Goal: Task Accomplishment & Management: Use online tool/utility

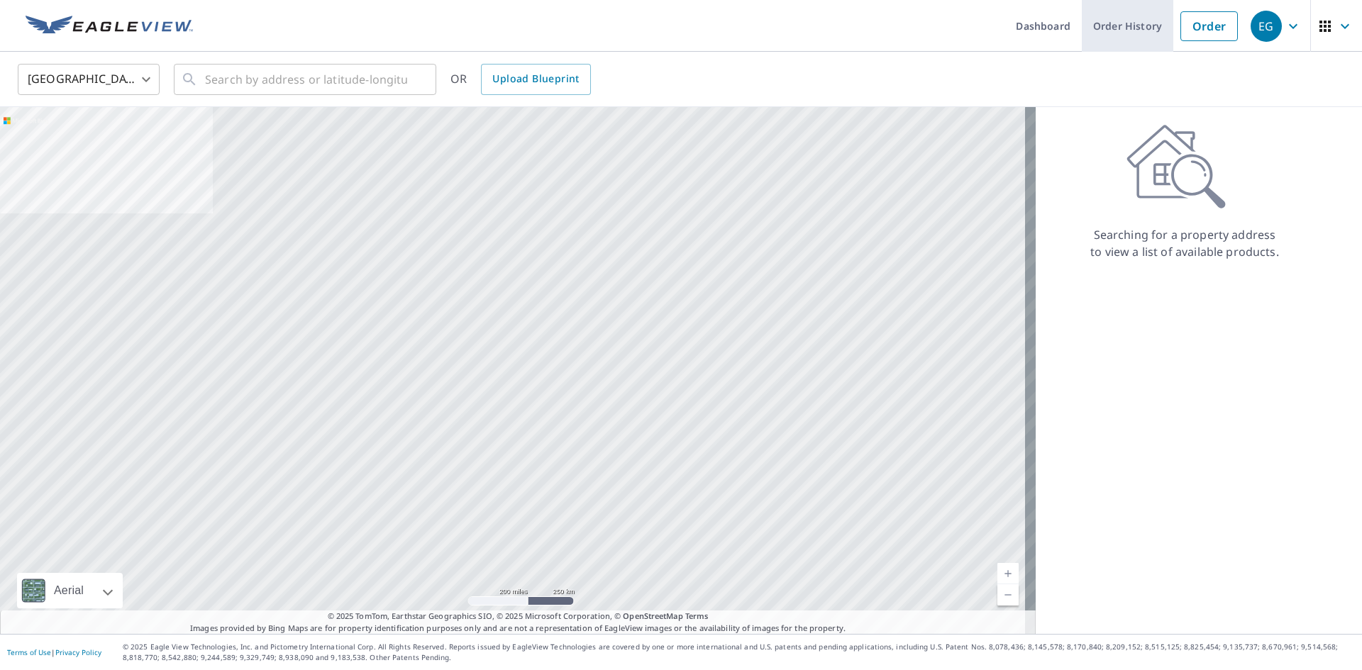
click at [1111, 23] on link "Order History" at bounding box center [1127, 26] width 91 height 52
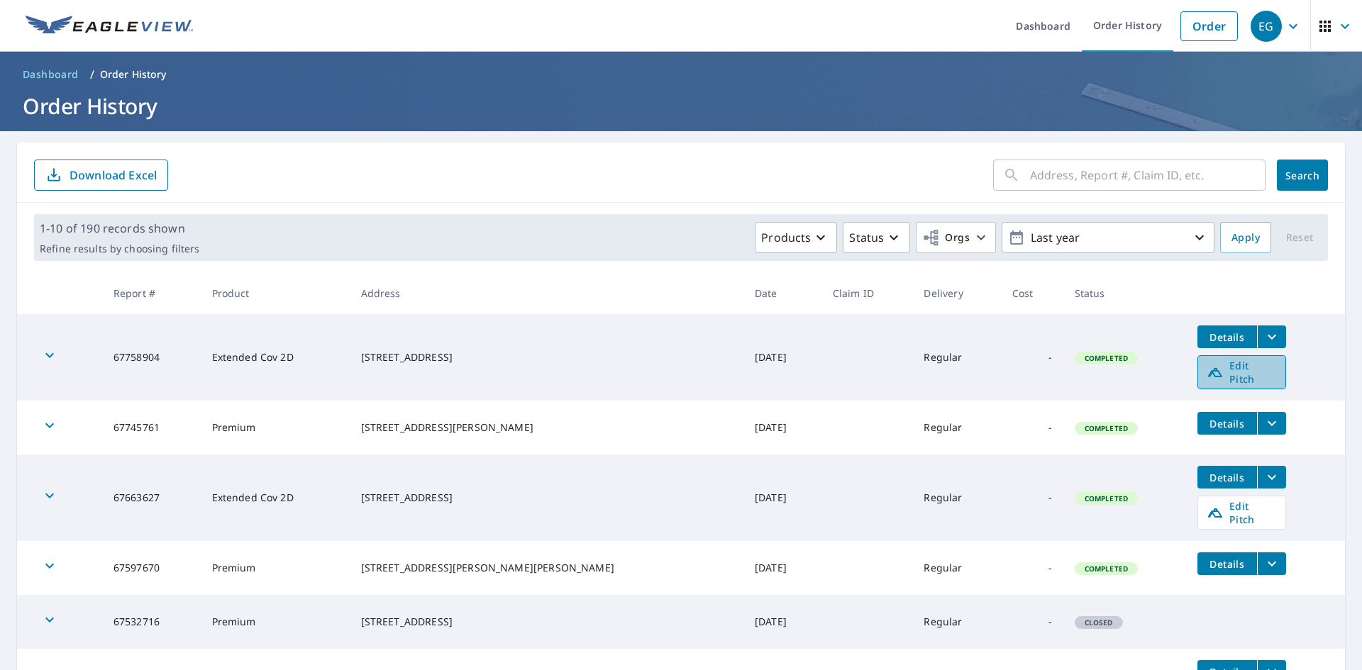
click at [1250, 374] on span "Edit Pitch" at bounding box center [1241, 372] width 70 height 27
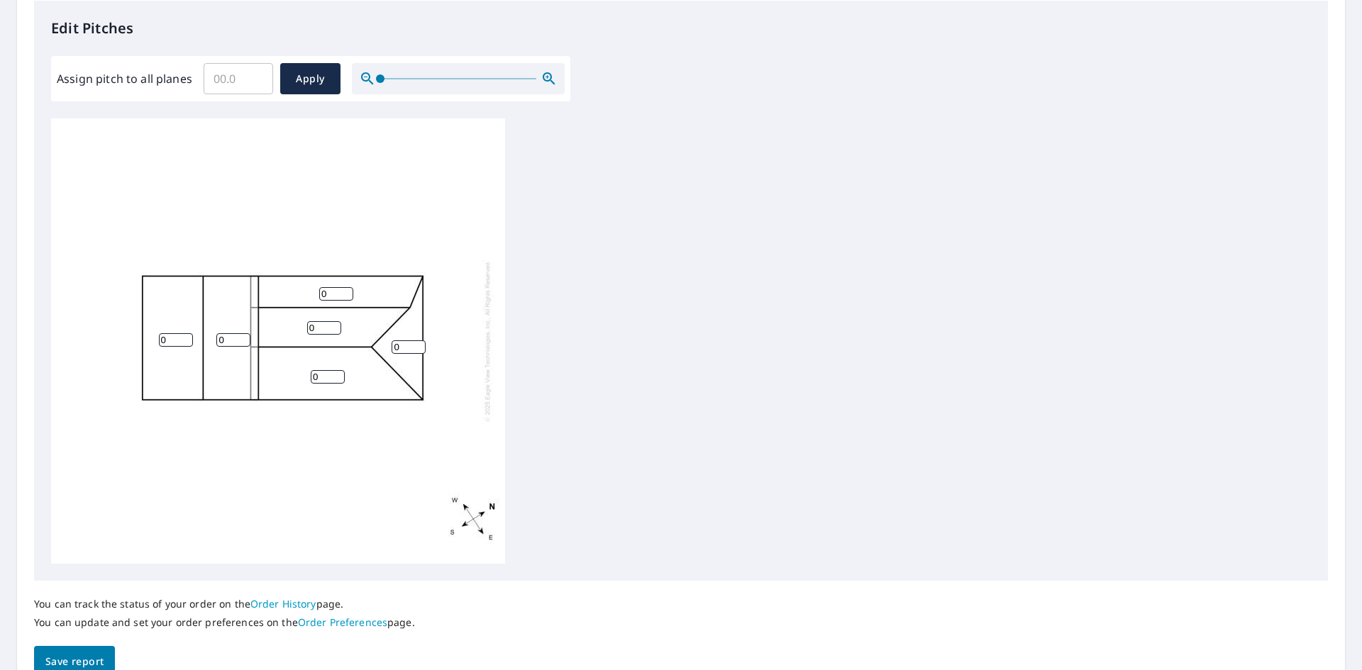
scroll to position [382, 0]
drag, startPoint x: 332, startPoint y: 294, endPoint x: 277, endPoint y: 294, distance: 55.3
click at [277, 294] on div "0 0 0 0 0 0" at bounding box center [278, 339] width 454 height 445
type input "2"
drag, startPoint x: 315, startPoint y: 326, endPoint x: 221, endPoint y: 330, distance: 93.7
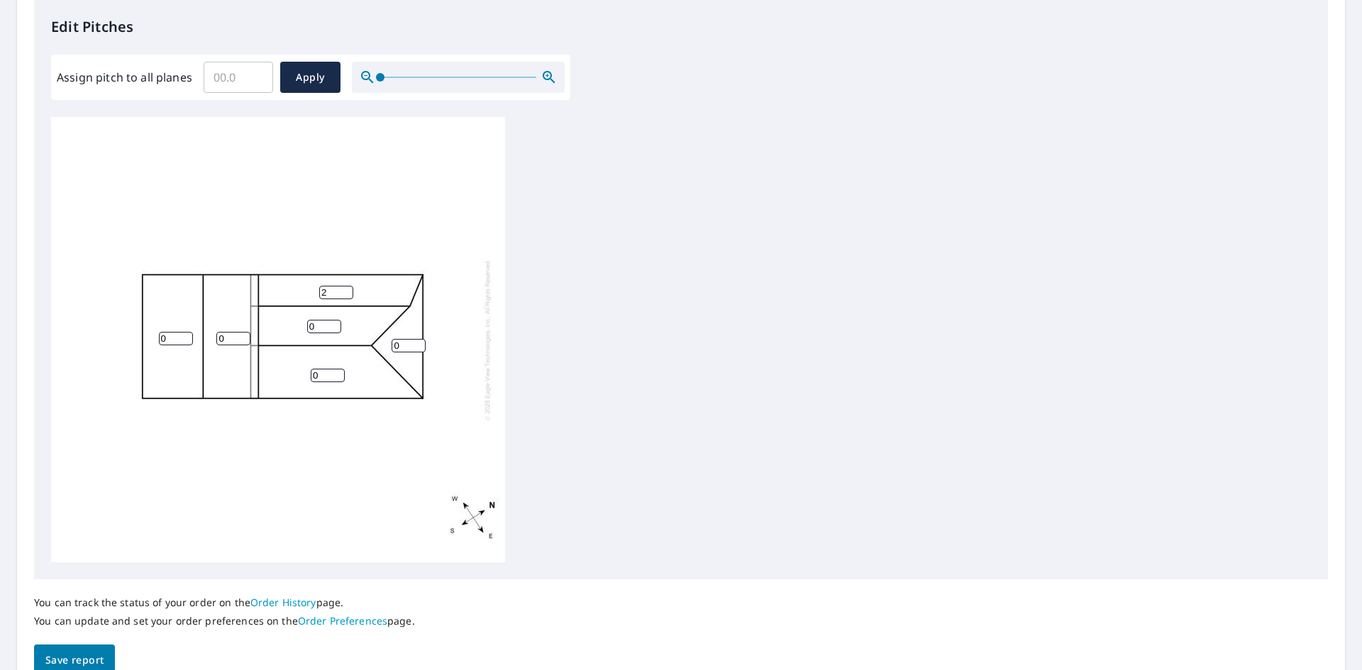
click at [221, 330] on div "0 0 0 0 2 0" at bounding box center [278, 339] width 454 height 445
type input "5"
drag, startPoint x: 328, startPoint y: 374, endPoint x: 318, endPoint y: 374, distance: 9.9
click at [318, 374] on input "1" at bounding box center [328, 375] width 34 height 13
drag, startPoint x: 321, startPoint y: 374, endPoint x: 304, endPoint y: 377, distance: 17.4
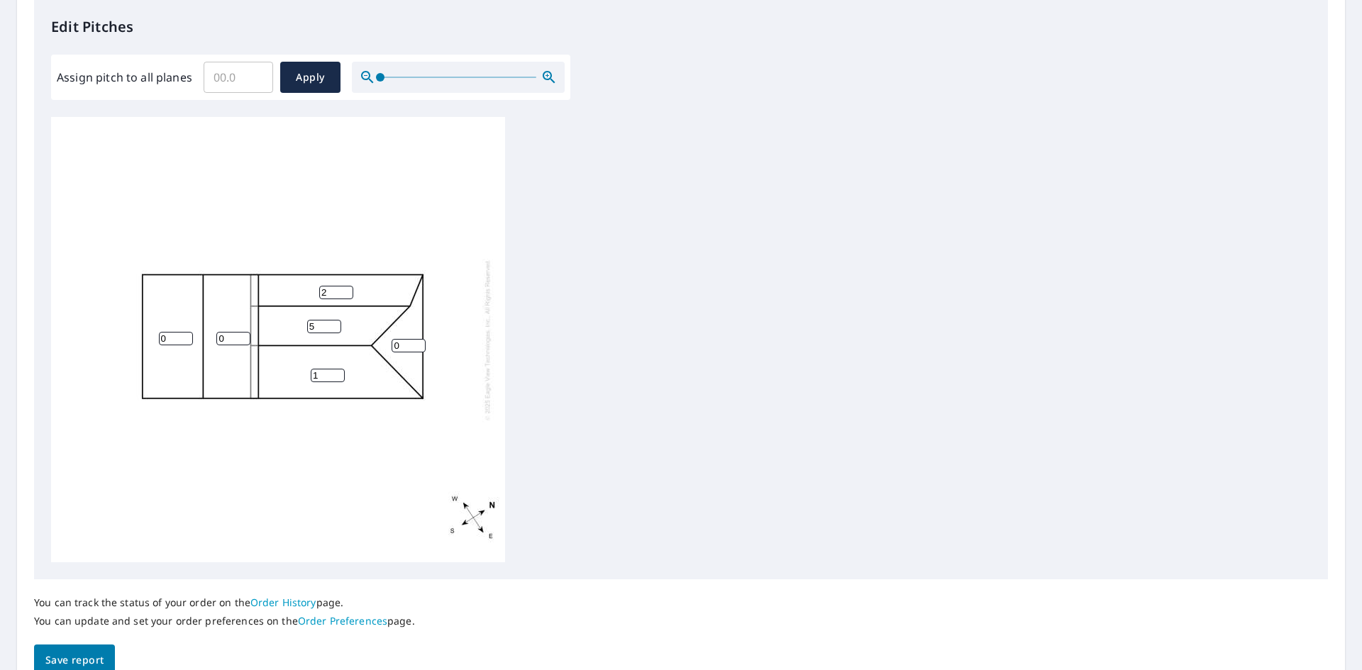
click at [300, 377] on div "1 0 0 5 2 0" at bounding box center [278, 339] width 454 height 445
type input "5"
drag, startPoint x: 400, startPoint y: 345, endPoint x: 346, endPoint y: 348, distance: 54.0
click at [346, 348] on div "5 0 0 5 2 0" at bounding box center [278, 339] width 454 height 445
type input "5"
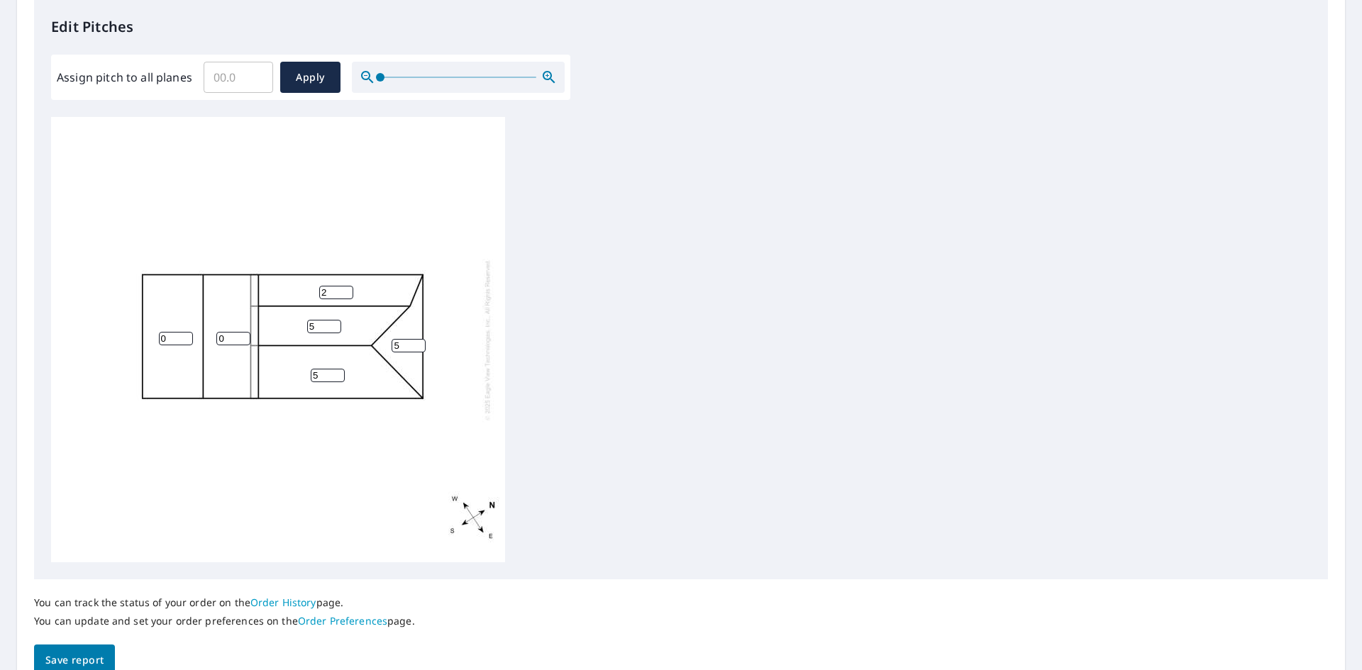
drag, startPoint x: 230, startPoint y: 338, endPoint x: 157, endPoint y: 338, distance: 73.1
click at [157, 338] on div "5 0 0 5 2 5" at bounding box center [278, 339] width 454 height 445
type input "5"
drag, startPoint x: 169, startPoint y: 338, endPoint x: 120, endPoint y: 340, distance: 49.0
click at [120, 340] on div "5 0 5 5 2 5" at bounding box center [278, 339] width 454 height 445
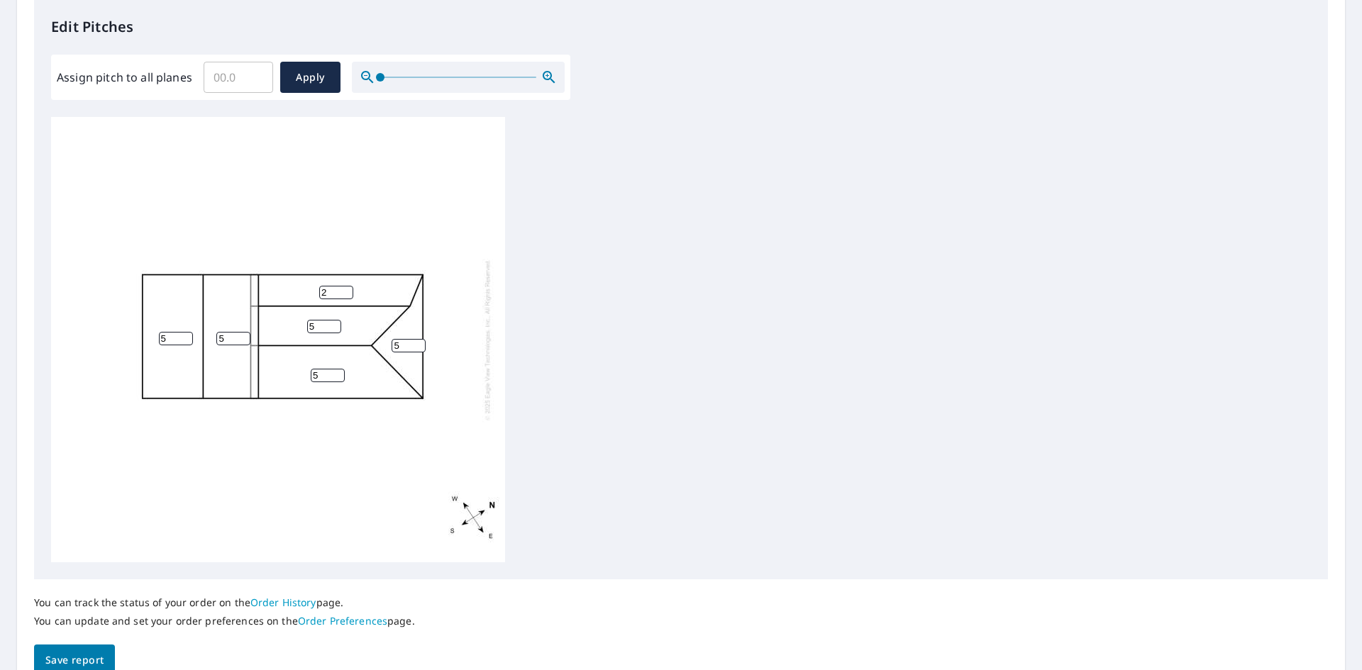
type input "5"
drag, startPoint x: 477, startPoint y: 318, endPoint x: 486, endPoint y: 318, distance: 9.2
click at [477, 318] on div "5 5 5 5 2 5" at bounding box center [278, 339] width 454 height 445
drag, startPoint x: 338, startPoint y: 291, endPoint x: 296, endPoint y: 295, distance: 42.7
click at [296, 295] on div "5 5 5 5 2 5" at bounding box center [278, 339] width 454 height 445
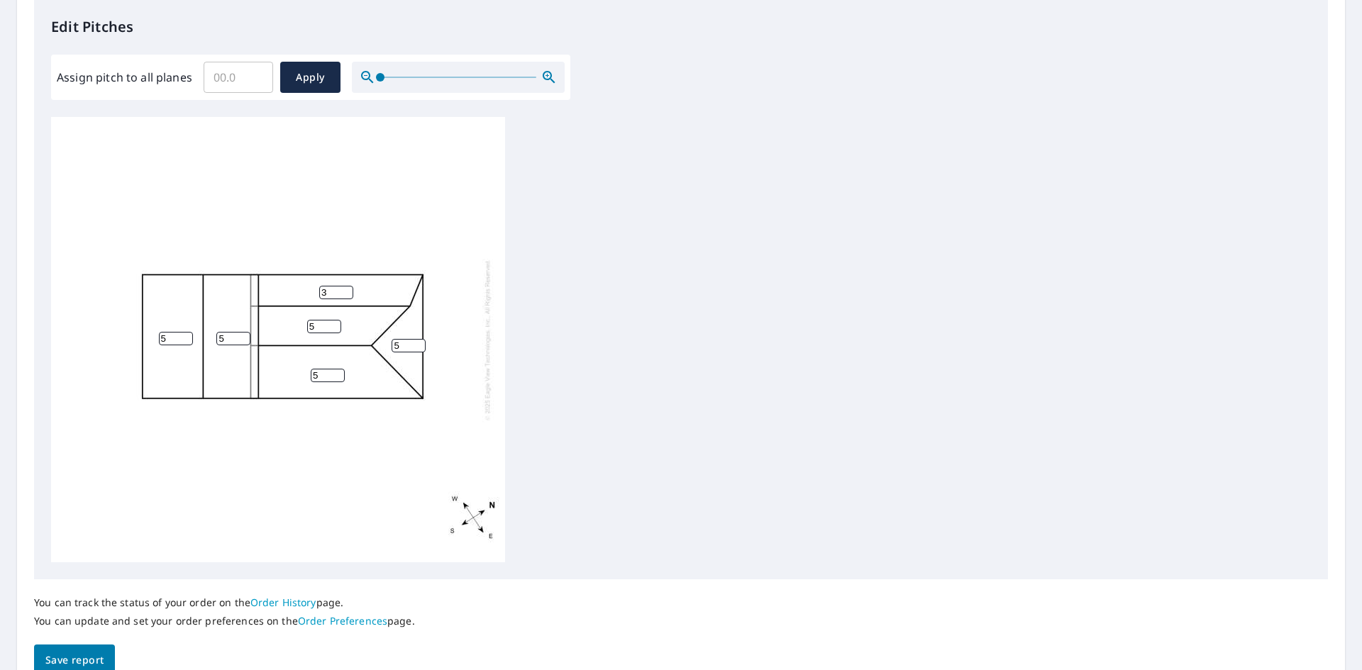
type input "3"
click at [722, 277] on div "5 5 5 5 3 5" at bounding box center [681, 339] width 1260 height 445
click at [89, 662] on span "Save report" at bounding box center [74, 661] width 58 height 18
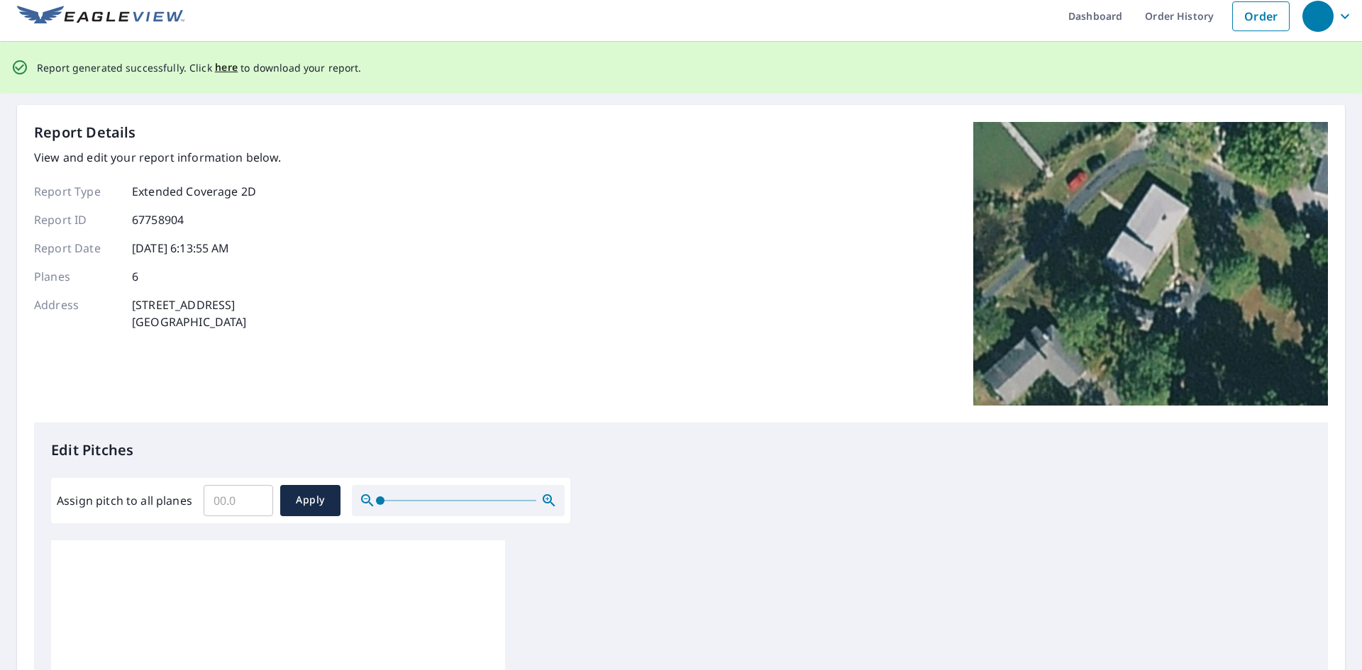
scroll to position [0, 0]
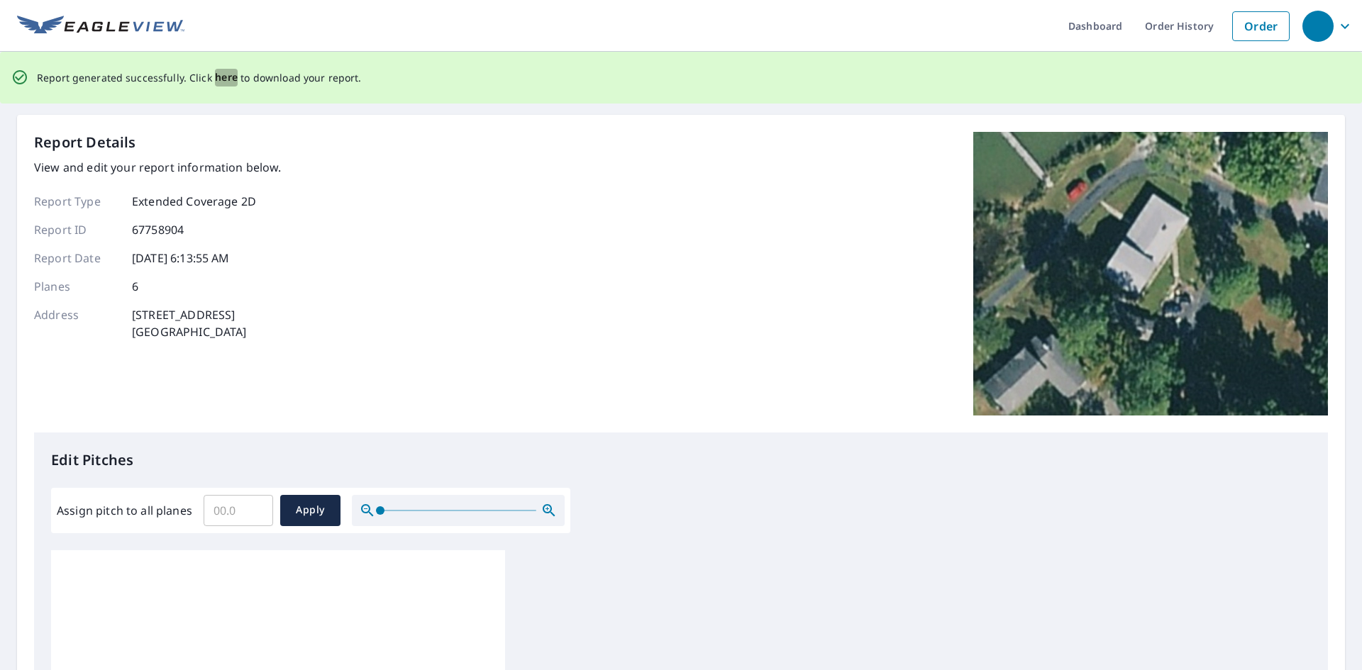
click at [218, 78] on span "here" at bounding box center [226, 78] width 23 height 18
